Goal: Task Accomplishment & Management: Use online tool/utility

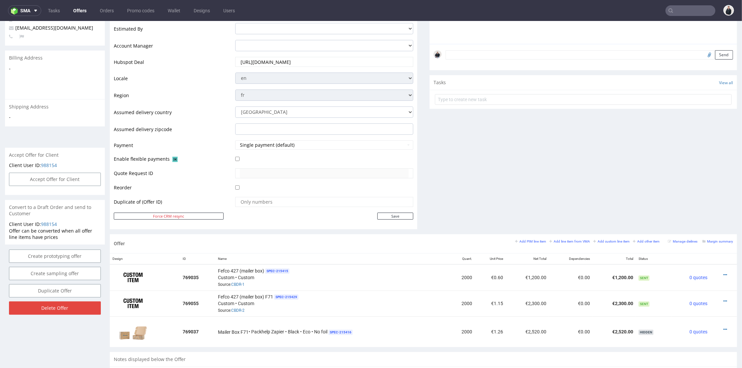
scroll to position [259, 0]
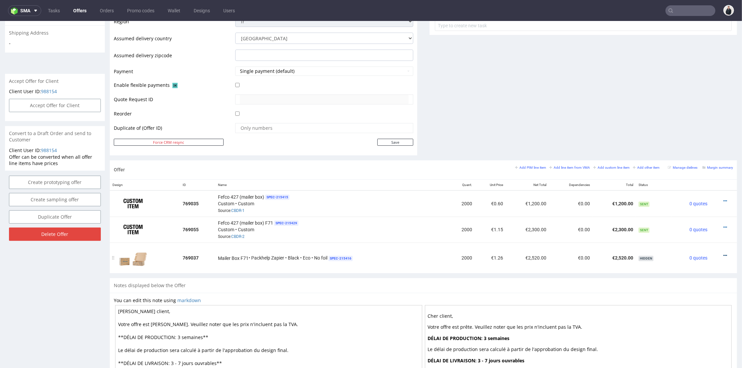
click at [724, 253] on icon at bounding box center [726, 255] width 4 height 5
click at [679, 177] on li "Edit item specification" at bounding box center [694, 181] width 61 height 12
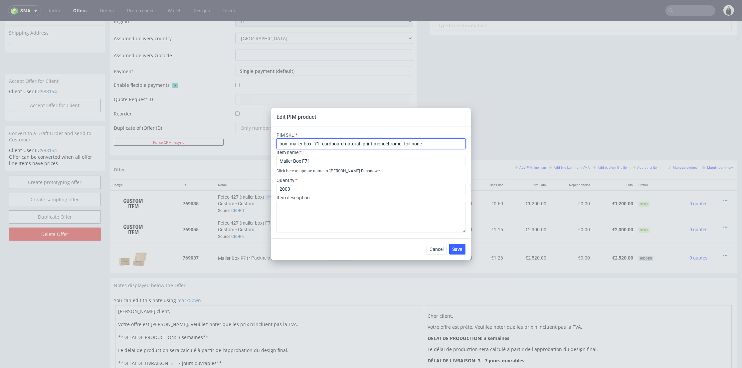
drag, startPoint x: 432, startPoint y: 142, endPoint x: 267, endPoint y: 141, distance: 165.4
click at [267, 141] on div "Edit PIM product PIM SKU box--mailer-box--71--cardboard-natural--print-monochro…" at bounding box center [371, 184] width 742 height 368
click at [435, 250] on span "Cancel" at bounding box center [437, 249] width 14 height 5
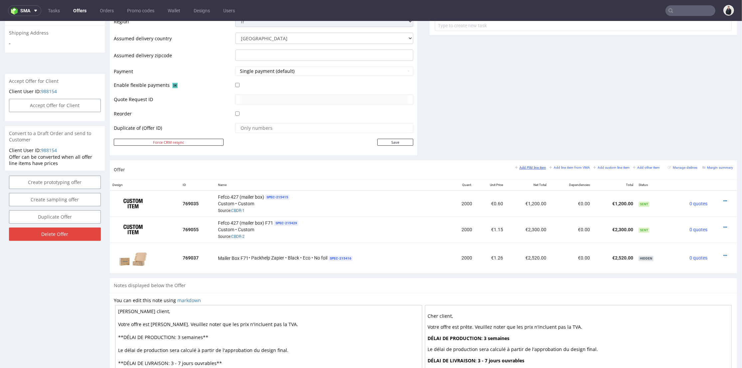
click at [521, 168] on small "Add PIM line item" at bounding box center [530, 168] width 31 height 4
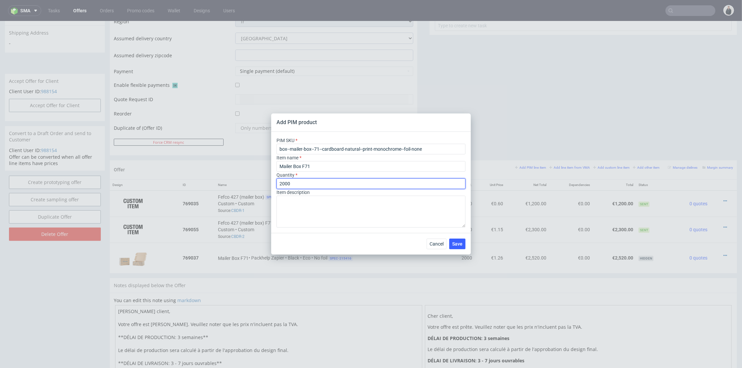
drag, startPoint x: 292, startPoint y: 183, endPoint x: 270, endPoint y: 183, distance: 22.3
click at [270, 183] on div "Add PIM product PIM SKU box--mailer-box--71--cardboard-natural--print-monochrom…" at bounding box center [371, 184] width 742 height 368
type input "3000"
click at [460, 244] on span "Save" at bounding box center [457, 244] width 10 height 5
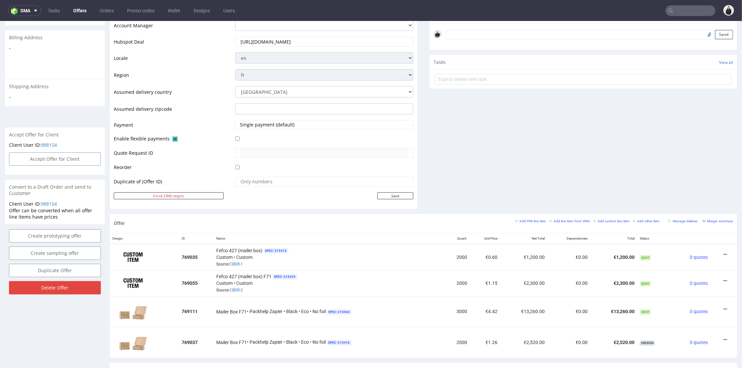
scroll to position [242, 0]
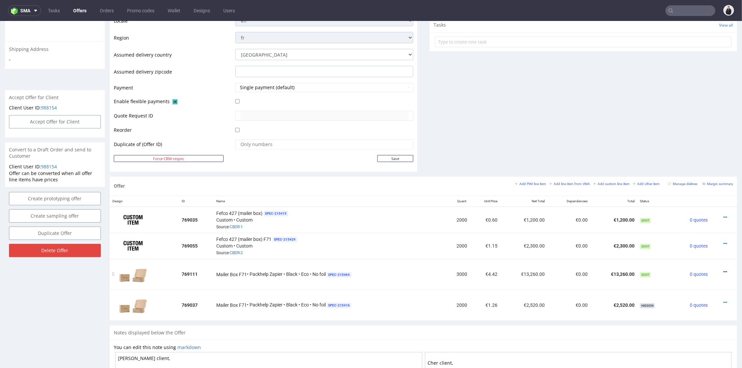
click at [724, 270] on icon at bounding box center [726, 272] width 4 height 5
click at [706, 248] on span "Hide item from customer" at bounding box center [694, 245] width 55 height 7
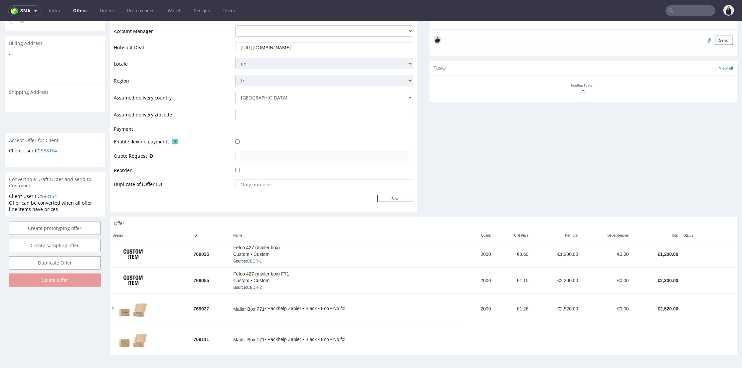
scroll to position [2, 0]
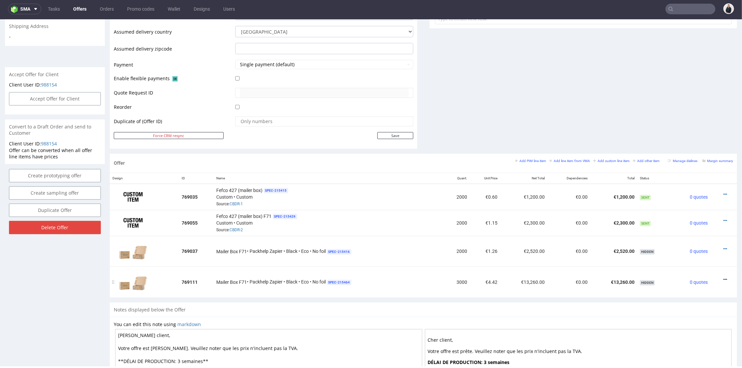
click at [724, 280] on icon at bounding box center [726, 279] width 4 height 5
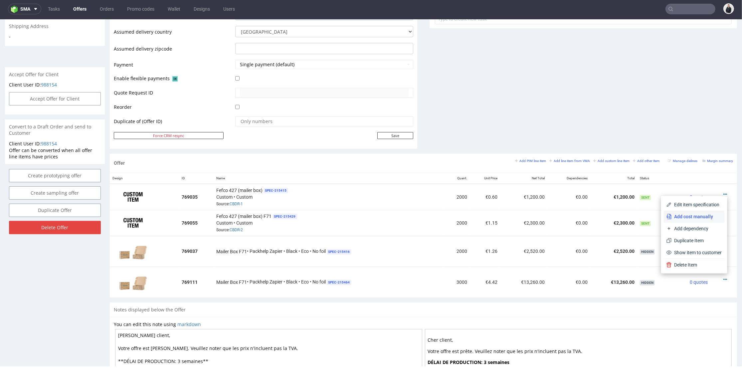
click at [687, 215] on span "Add cost manually" at bounding box center [697, 216] width 50 height 7
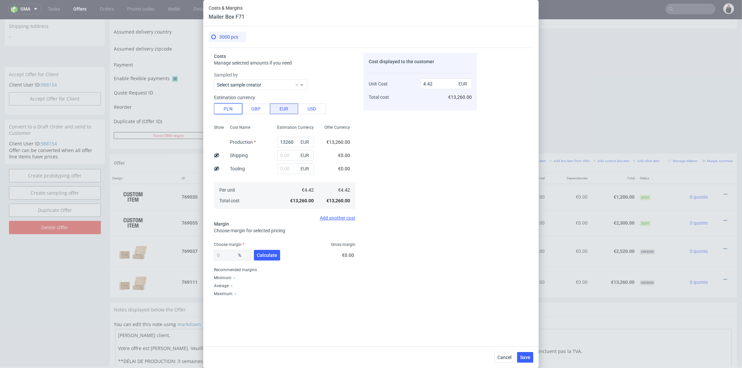
click at [235, 110] on button "PLN" at bounding box center [228, 109] width 28 height 11
type input "1.04"
drag, startPoint x: 290, startPoint y: 142, endPoint x: 260, endPoint y: 138, distance: 29.6
click at [260, 138] on div "Show Cost Name Production Shipping Tooling Per unit Total cost Estimation Curre…" at bounding box center [284, 166] width 141 height 88
type input "8850"
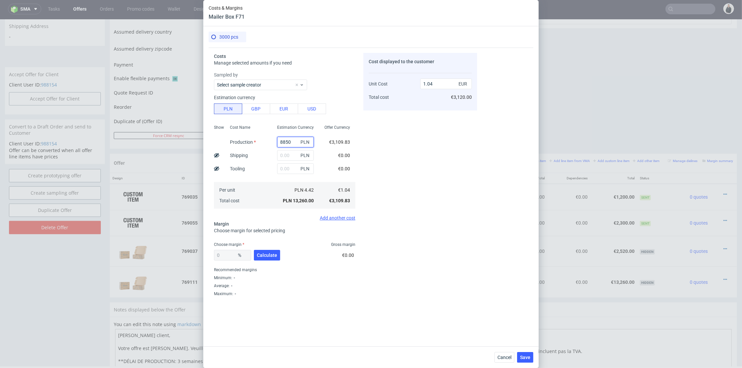
type input "0.69"
type input "8850"
click at [285, 150] on input "text" at bounding box center [295, 155] width 37 height 11
type input "1860"
type input "0.84"
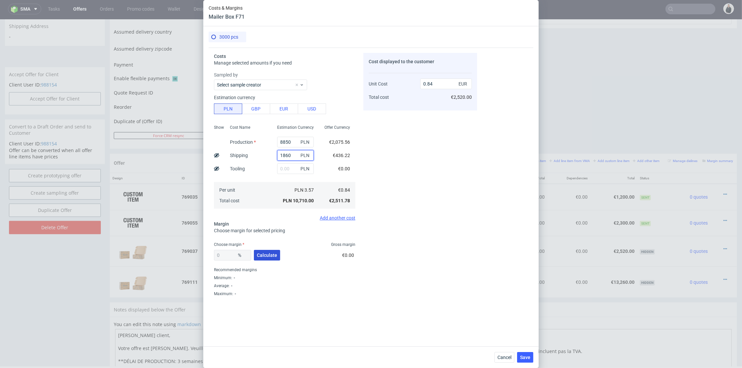
type input "1860"
click at [267, 254] on span "Calculate" at bounding box center [267, 255] width 20 height 5
type input "33.22"
type input "1.26"
click at [460, 120] on div "Cost displayed to the customer Unit Cost Total cost 1.26 EUR €3,780.00" at bounding box center [420, 186] width 114 height 267
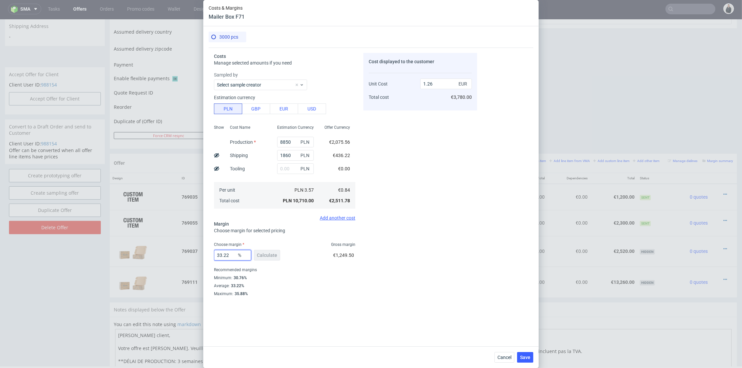
drag, startPoint x: 230, startPoint y: 255, endPoint x: 206, endPoint y: 254, distance: 23.3
click at [206, 254] on div "3000 pcs Costs Manage selected amounts if you need Sampled by Select sample cre…" at bounding box center [371, 186] width 336 height 320
type input "31"
click at [453, 245] on div "Cost displayed to the customer Unit Cost Total cost 1.26 EUR €3,780.00" at bounding box center [420, 186] width 114 height 267
type input "1.22"
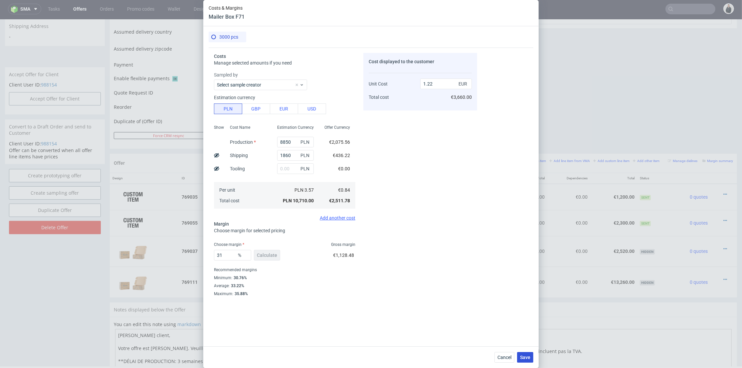
click at [527, 356] on span "Save" at bounding box center [525, 357] width 10 height 5
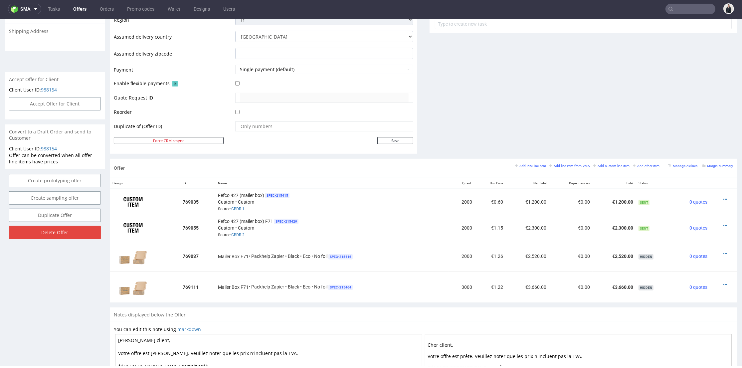
scroll to position [0, 0]
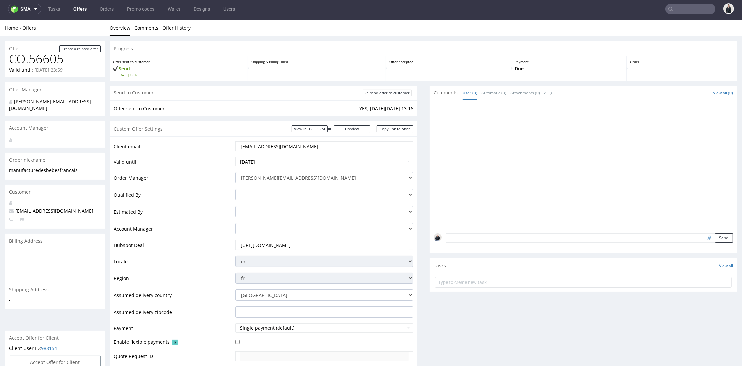
click at [294, 146] on input "[EMAIL_ADDRESS][DOMAIN_NAME]" at bounding box center [324, 146] width 169 height 9
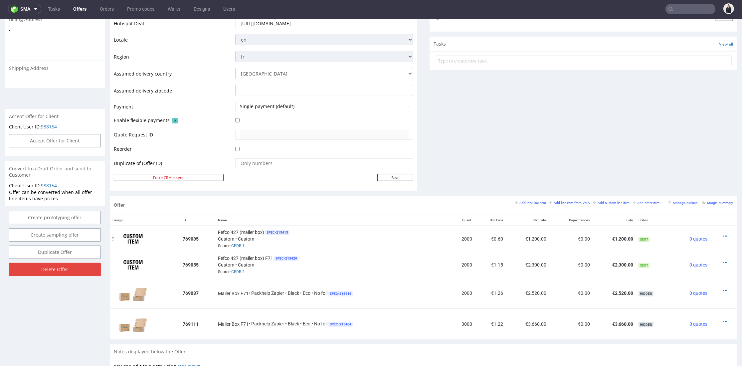
scroll to position [259, 0]
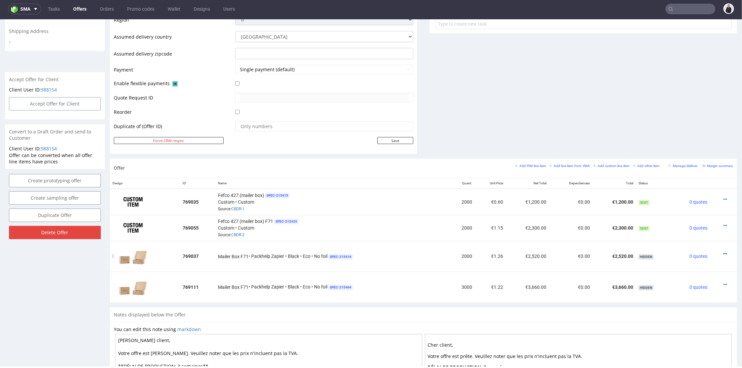
click at [724, 252] on icon at bounding box center [726, 254] width 4 height 5
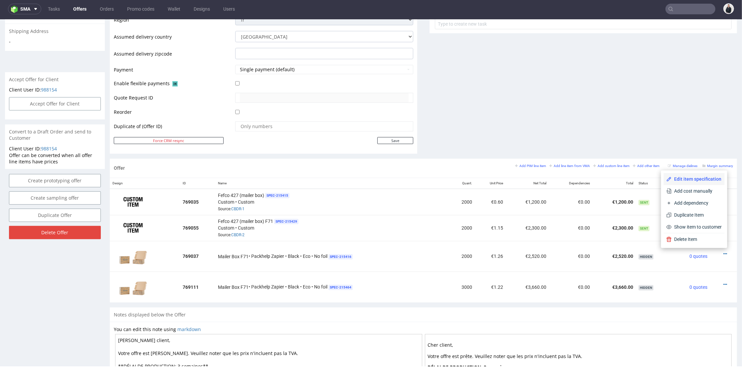
click at [686, 176] on span "Edit item specification" at bounding box center [697, 179] width 50 height 7
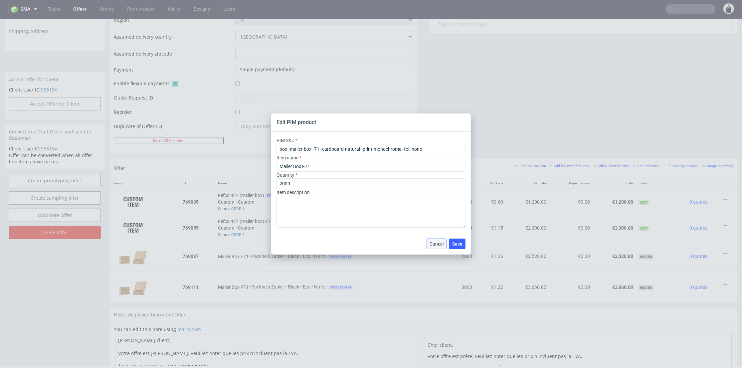
click at [440, 244] on span "Cancel" at bounding box center [437, 244] width 14 height 5
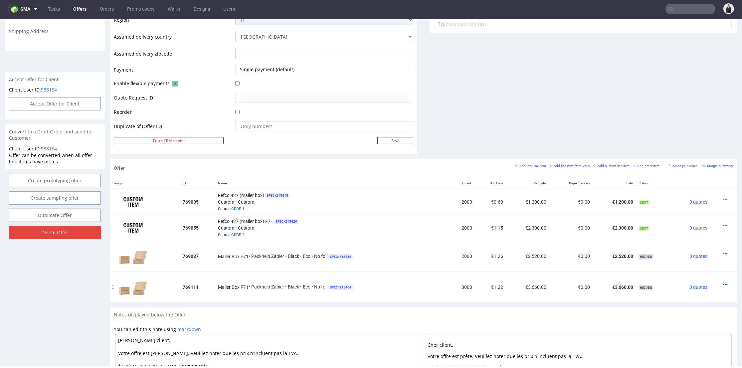
drag, startPoint x: 717, startPoint y: 282, endPoint x: 714, endPoint y: 283, distance: 3.8
click at [716, 283] on div at bounding box center [722, 284] width 18 height 7
click at [724, 283] on icon at bounding box center [726, 284] width 4 height 5
click at [690, 216] on li "Add cost manually" at bounding box center [694, 222] width 61 height 12
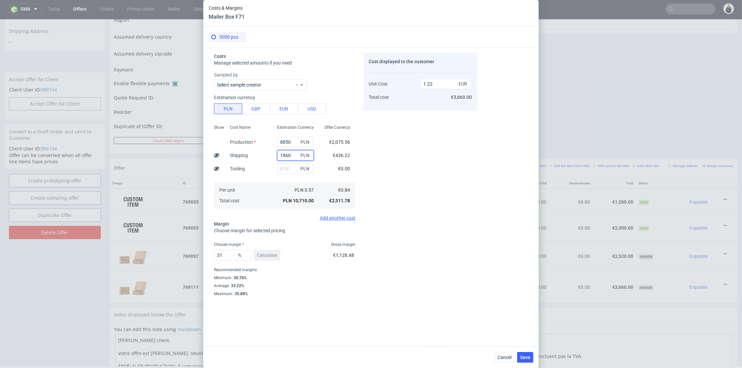
drag, startPoint x: 289, startPoint y: 154, endPoint x: 263, endPoint y: 154, distance: 25.6
click at [263, 154] on div "Show Cost Name Production Shipping Tooling Per unit Total cost Estimation Curre…" at bounding box center [284, 166] width 141 height 88
type input "2230"
type input "1.25"
drag, startPoint x: 280, startPoint y: 156, endPoint x: 372, endPoint y: 155, distance: 92.5
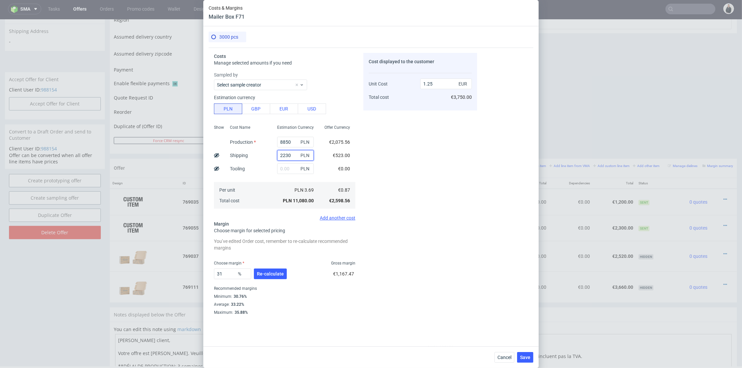
click at [295, 156] on div "2230 PLN" at bounding box center [295, 155] width 37 height 11
type input "2250"
click at [403, 159] on div "Cost displayed to the customer Unit Cost Total cost 1.25 EUR €3,750.00" at bounding box center [420, 186] width 114 height 267
type input "1.26"
click at [289, 138] on input "8850" at bounding box center [295, 142] width 37 height 11
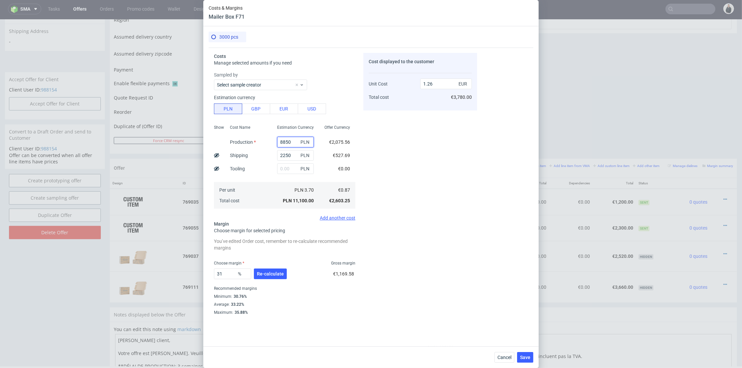
paste input "5908.43"
type input "5908.43"
type input "0.93"
type input "5908.43"
click at [377, 161] on div "Cost displayed to the customer Unit Cost Total cost 0.93 EUR €2,790.00" at bounding box center [420, 186] width 114 height 267
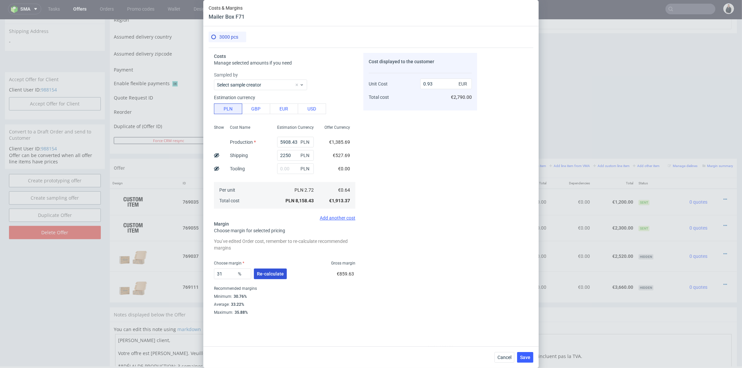
click at [277, 269] on button "Re-calculate" at bounding box center [270, 274] width 33 height 11
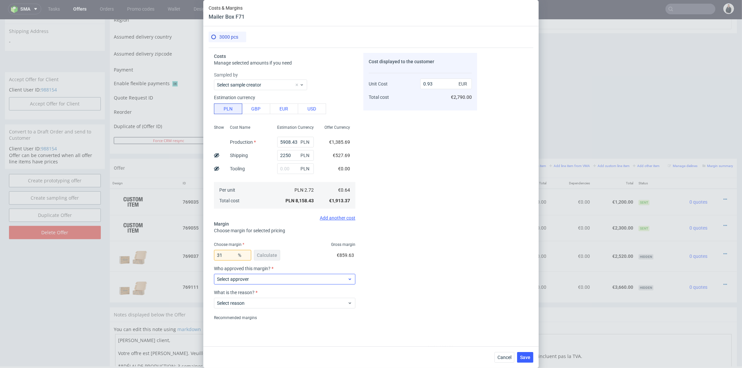
scroll to position [24, 0]
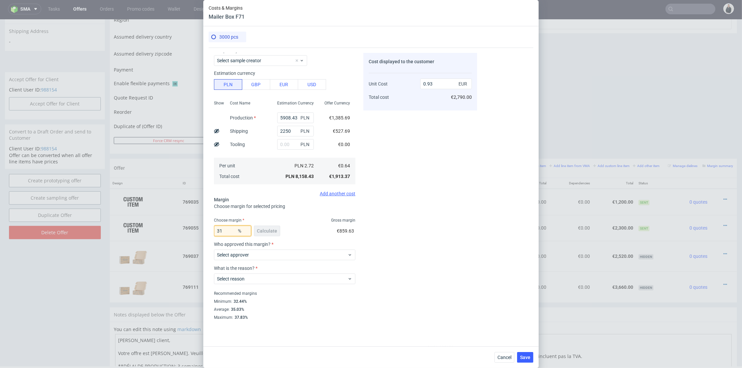
click at [220, 230] on input "31" at bounding box center [232, 231] width 37 height 11
type input "33"
click at [431, 191] on div "Cost displayed to the customer Unit Cost Total cost 0.93 EUR €2,790.00" at bounding box center [420, 186] width 114 height 267
type input "0.96"
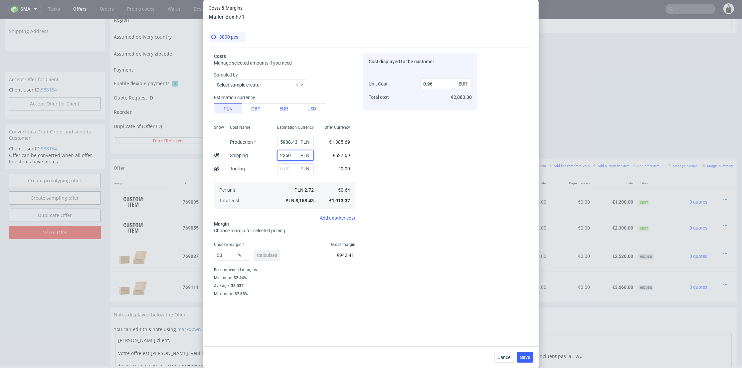
click at [280, 153] on input "2250" at bounding box center [295, 155] width 37 height 11
type input "2150"
click at [406, 190] on div "Cost displayed to the customer Unit Cost Total cost 0.96 EUR €2,880.00" at bounding box center [420, 186] width 114 height 267
type input "0.94"
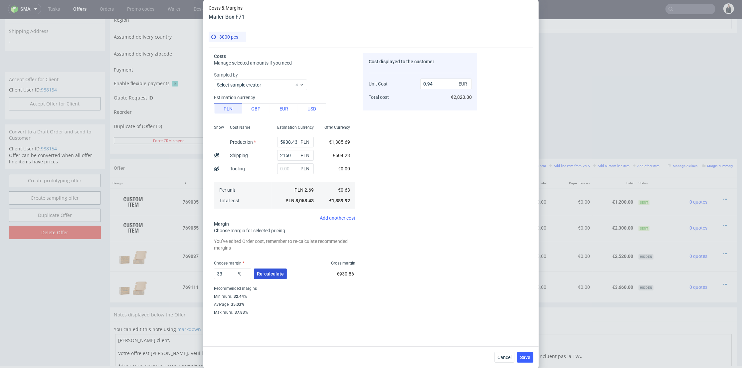
click at [276, 272] on span "Re-calculate" at bounding box center [270, 274] width 27 height 5
click at [529, 356] on span "Save" at bounding box center [525, 357] width 10 height 5
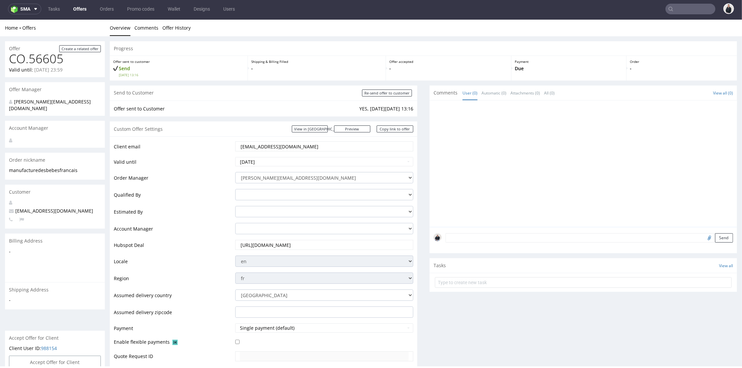
scroll to position [222, 0]
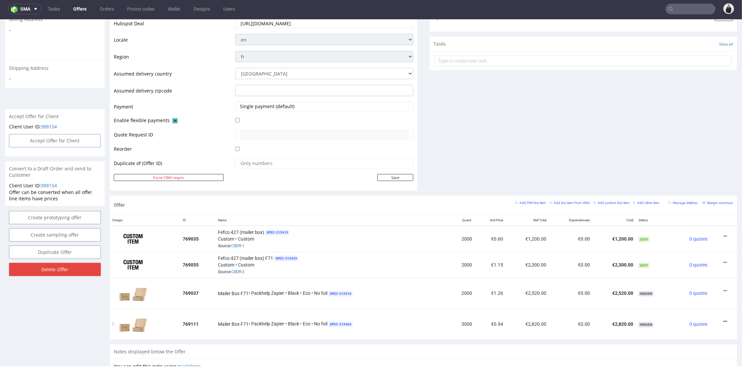
click at [724, 320] on icon at bounding box center [726, 321] width 4 height 5
click at [702, 293] on span "Show item to customer" at bounding box center [696, 294] width 51 height 7
click at [724, 289] on icon at bounding box center [726, 291] width 4 height 5
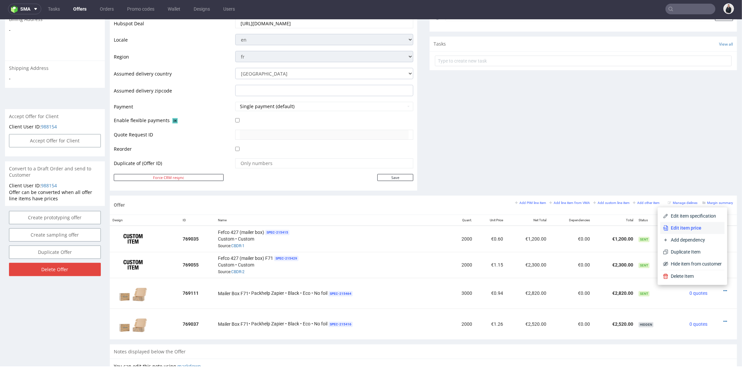
click at [697, 227] on span "Edit item price" at bounding box center [696, 228] width 54 height 7
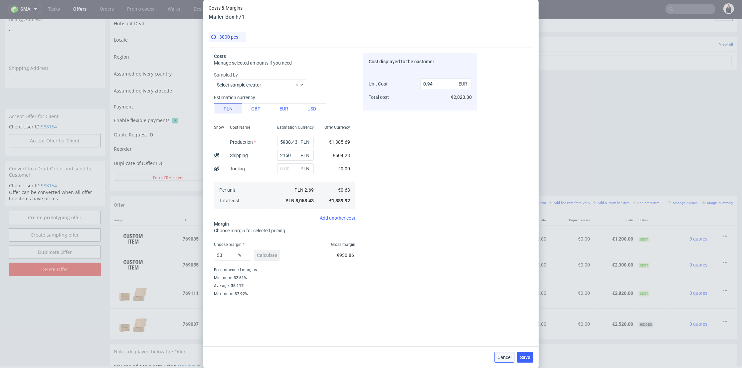
click at [505, 361] on button "Cancel" at bounding box center [505, 357] width 20 height 11
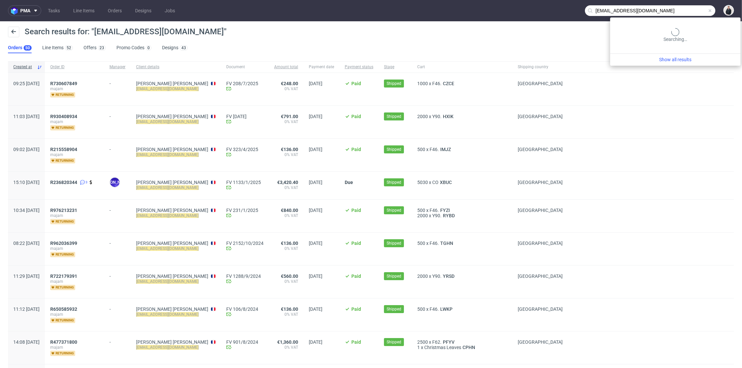
click at [681, 8] on input "achats@majam-couture.com" at bounding box center [650, 10] width 130 height 11
paste input "lexandre@manufacturedesbebesfrancais.fr"
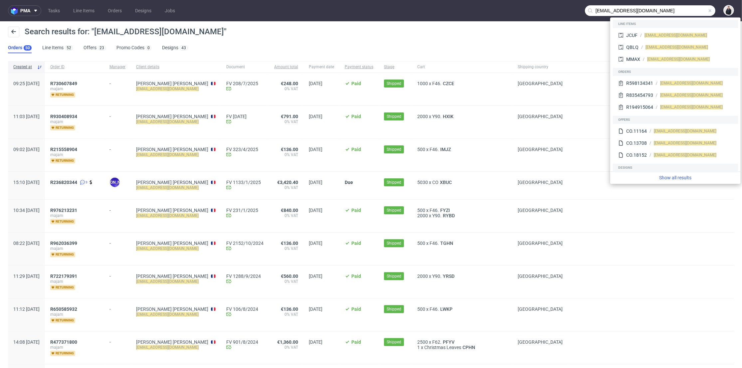
type input "[EMAIL_ADDRESS][DOMAIN_NAME]"
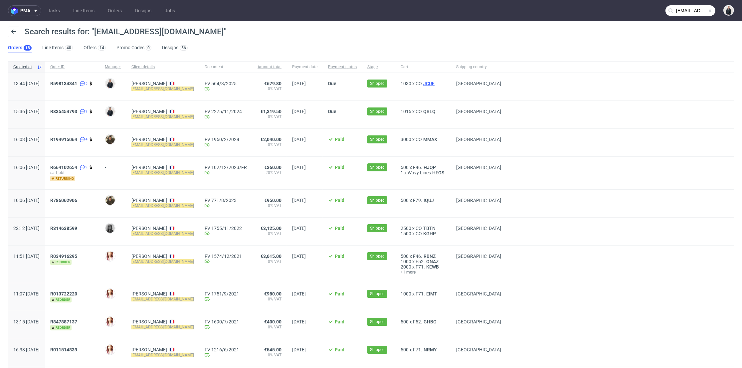
click at [436, 83] on span "JCUF" at bounding box center [429, 83] width 14 height 5
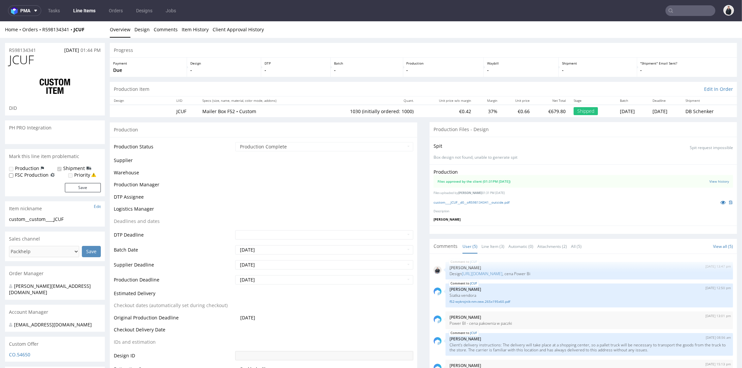
scroll to position [32, 0]
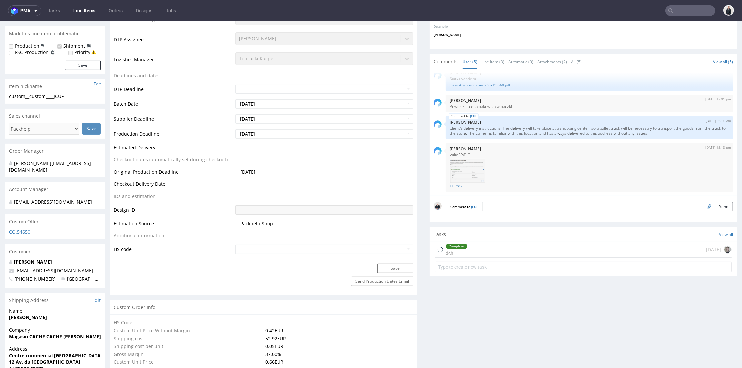
select select "in_progress"
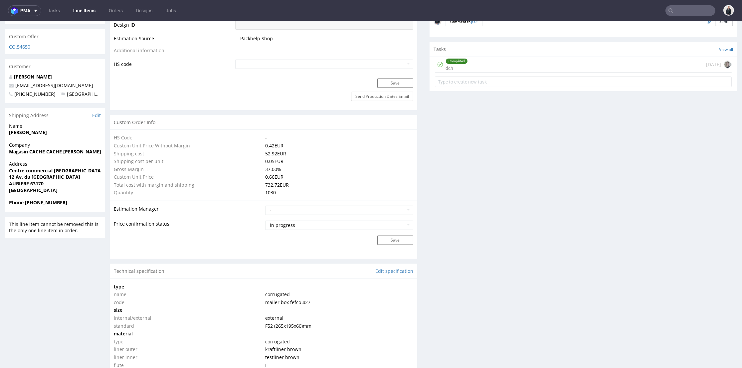
scroll to position [259, 0]
